Goal: Download file/media

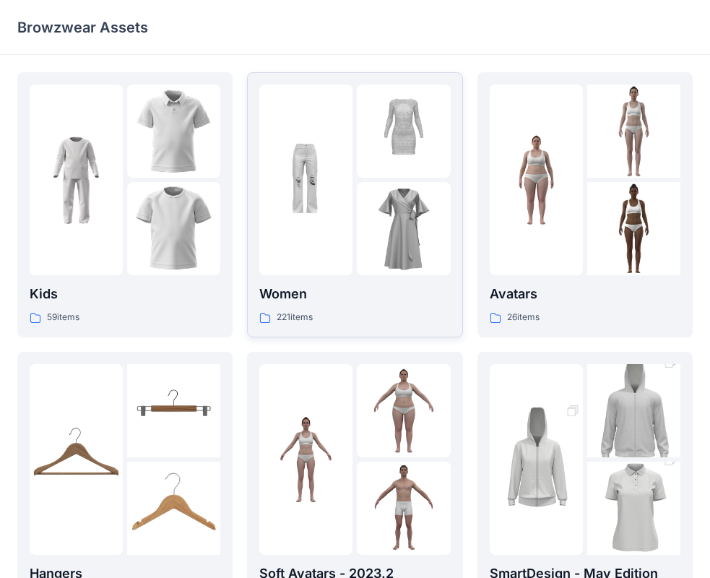
click at [287, 215] on img at bounding box center [305, 180] width 93 height 93
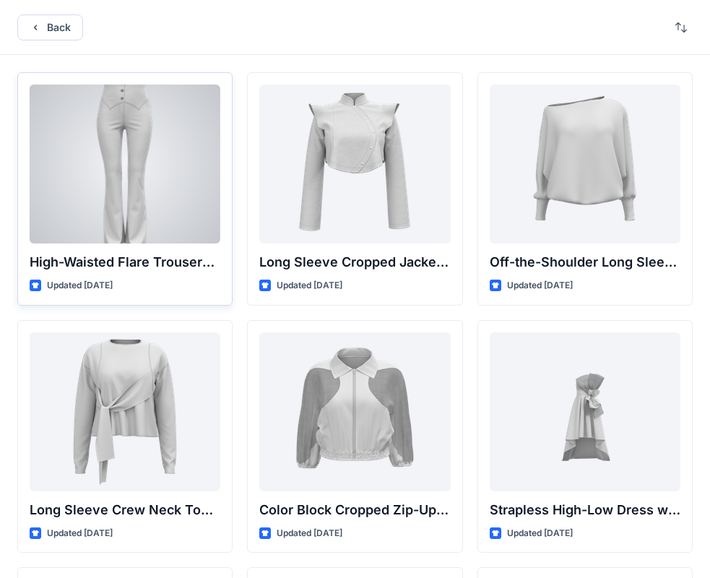
click at [129, 142] on div at bounding box center [125, 163] width 191 height 159
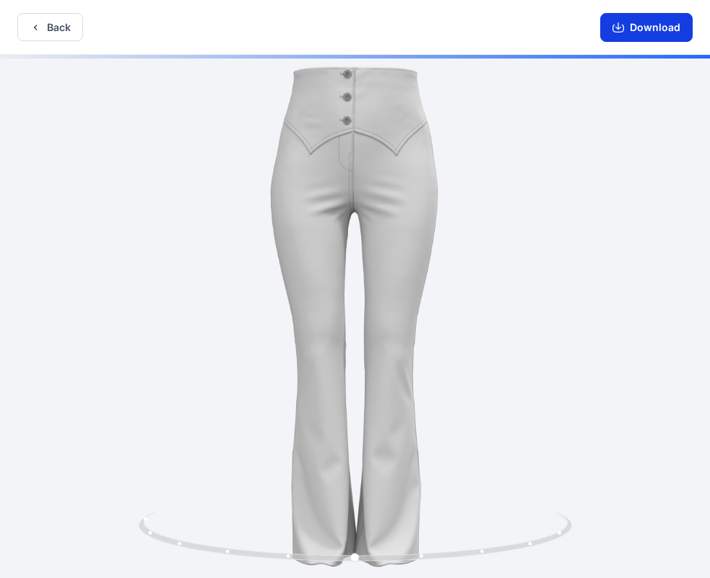
click at [629, 24] on button "Download" at bounding box center [646, 27] width 92 height 29
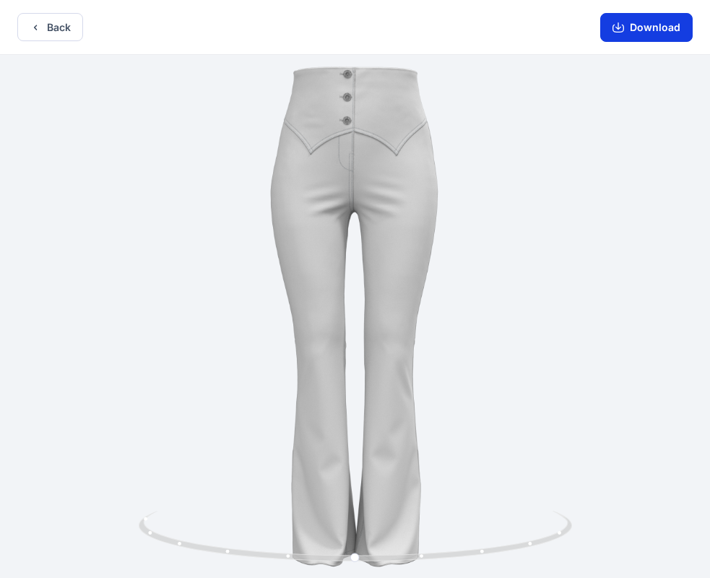
click at [632, 35] on button "Download" at bounding box center [646, 27] width 92 height 29
